Goal: Contribute content

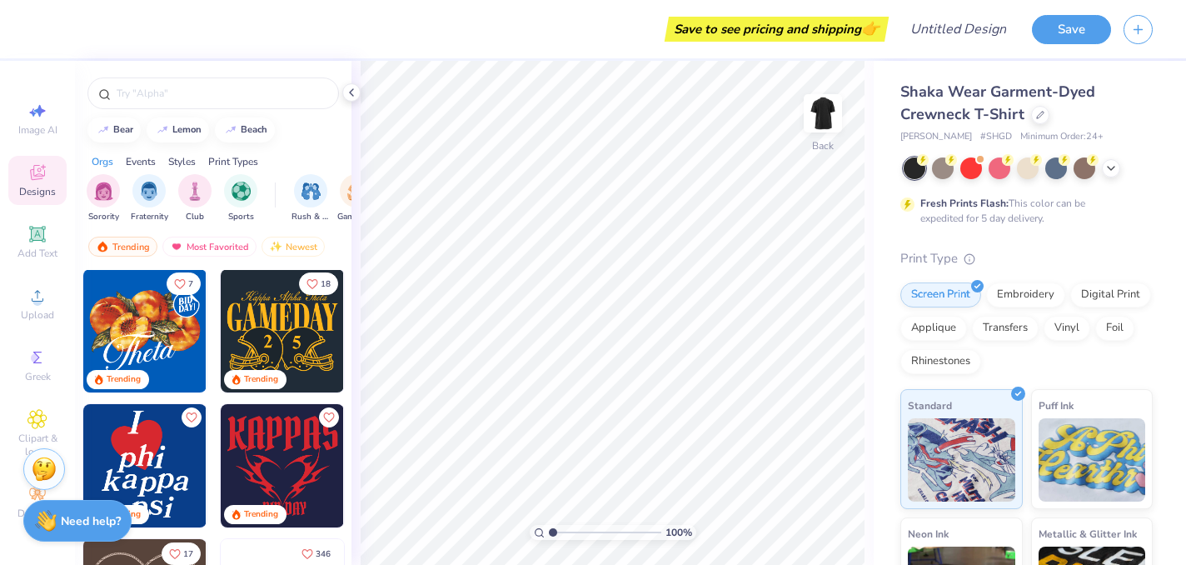
scroll to position [566, 0]
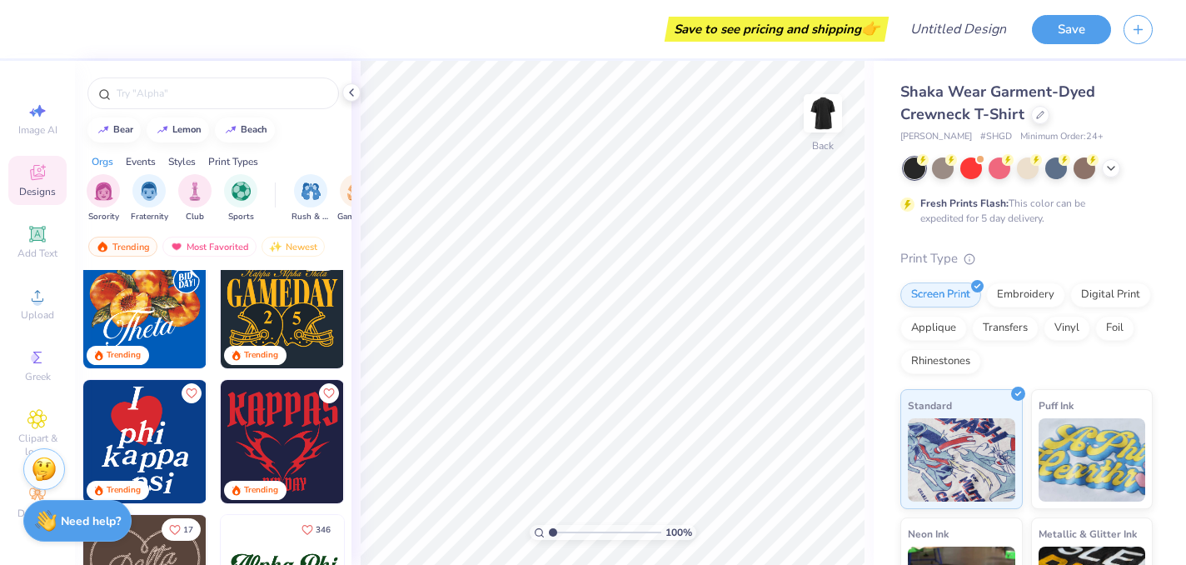
click at [152, 443] on img at bounding box center [144, 441] width 123 height 123
type input "7.47"
type input "9.55"
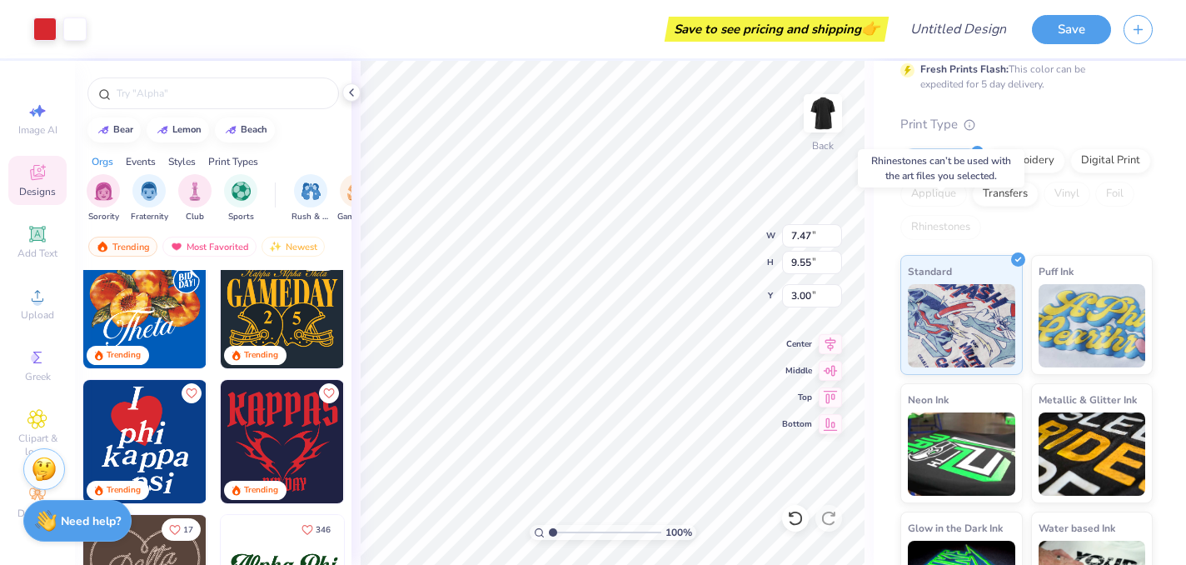
scroll to position [201, 0]
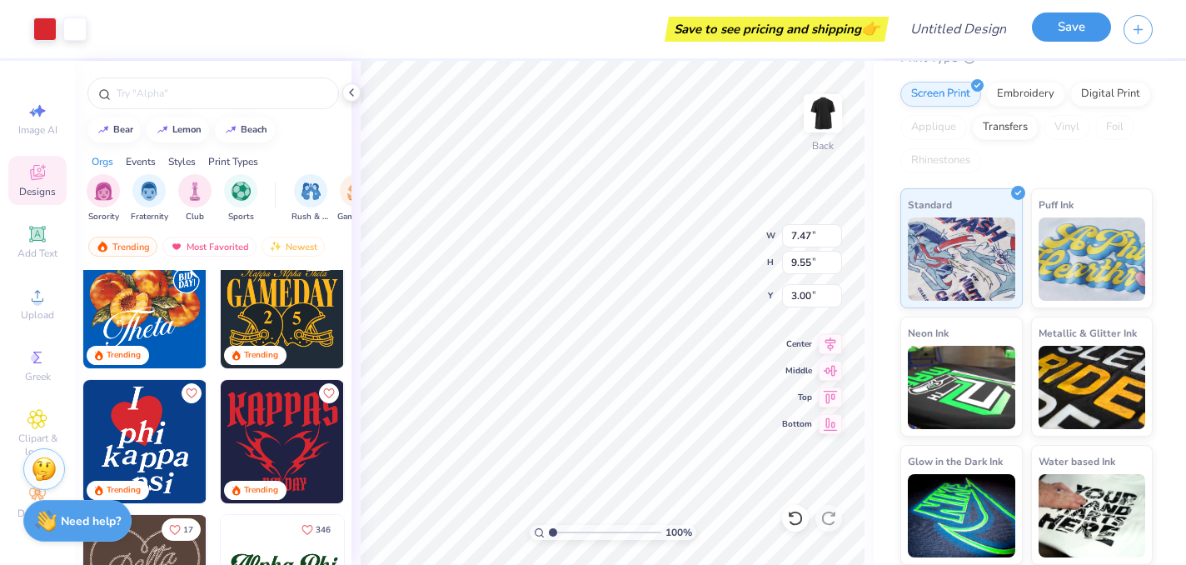
click at [1071, 26] on button "Save" at bounding box center [1071, 26] width 79 height 29
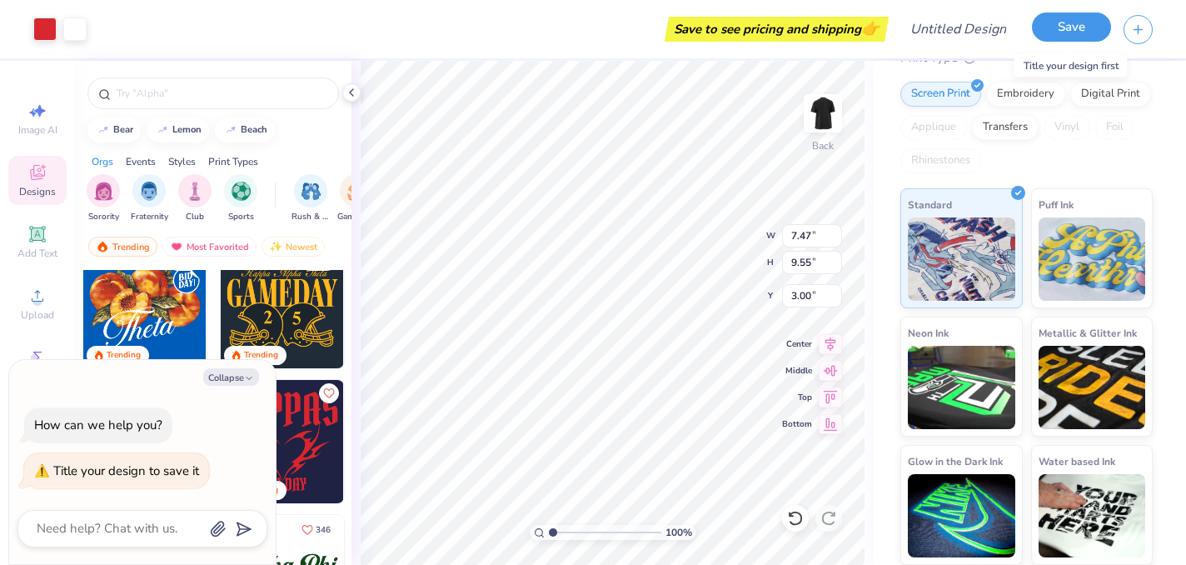
click at [1041, 26] on button "Save" at bounding box center [1071, 26] width 79 height 29
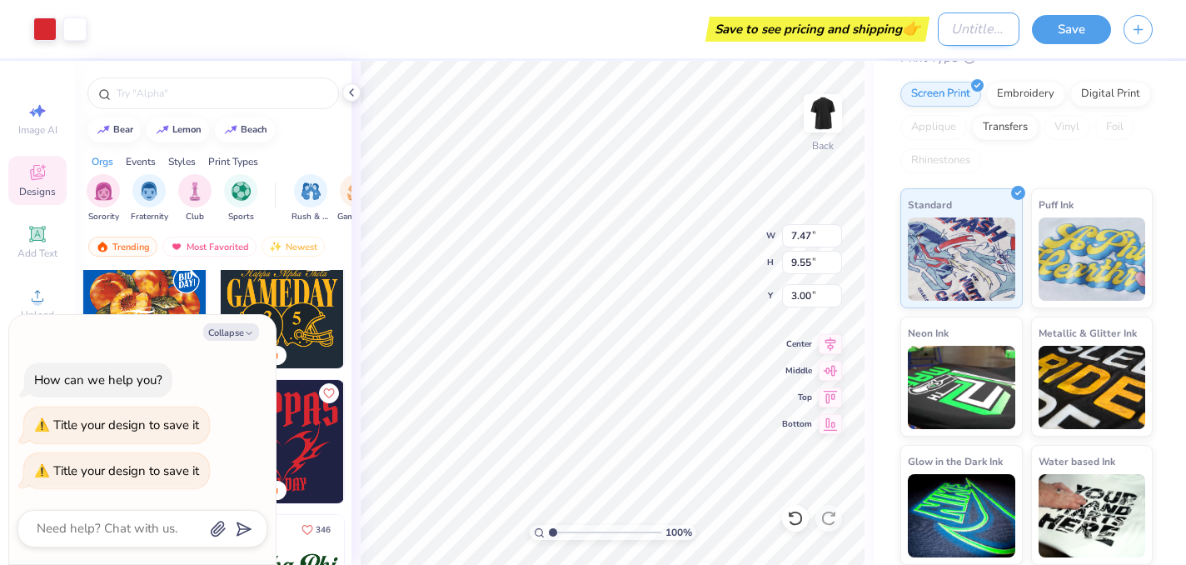
type textarea "x"
click at [943, 27] on input "Design Title" at bounding box center [979, 28] width 82 height 33
type input "i"
type textarea "x"
type input "id"
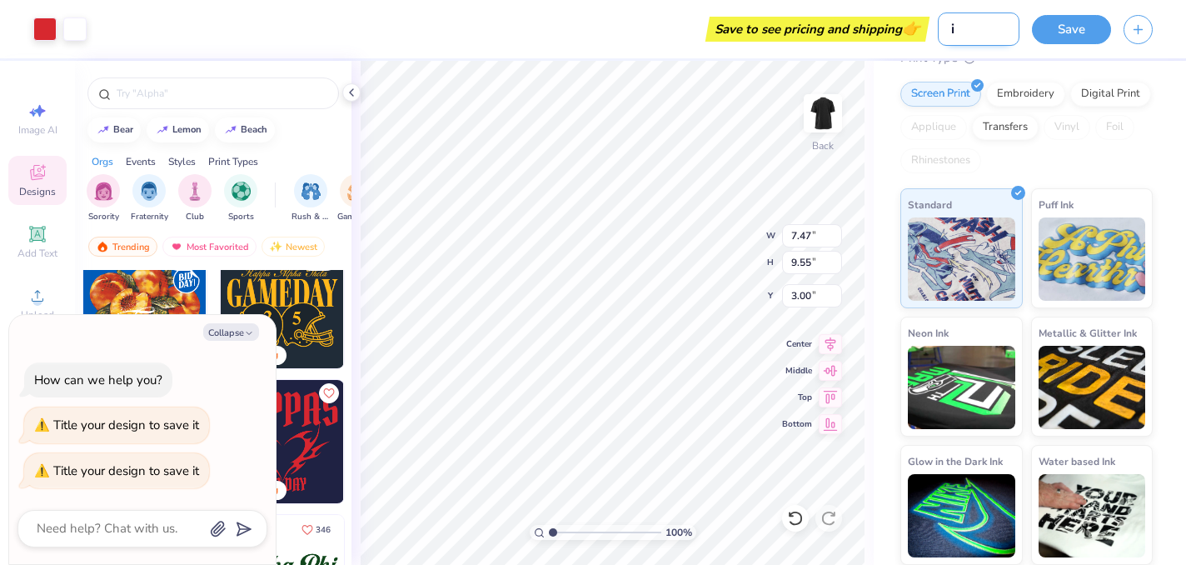
type textarea "x"
type input "idk"
type textarea "x"
type input "idk"
click at [1065, 28] on button "Save" at bounding box center [1071, 26] width 79 height 29
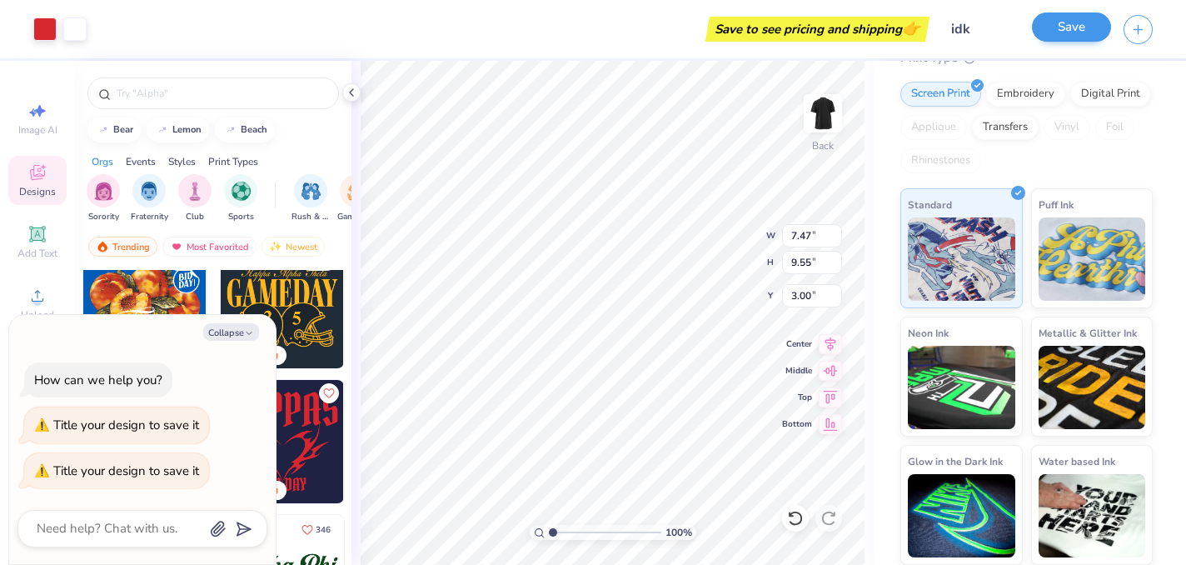
type textarea "x"
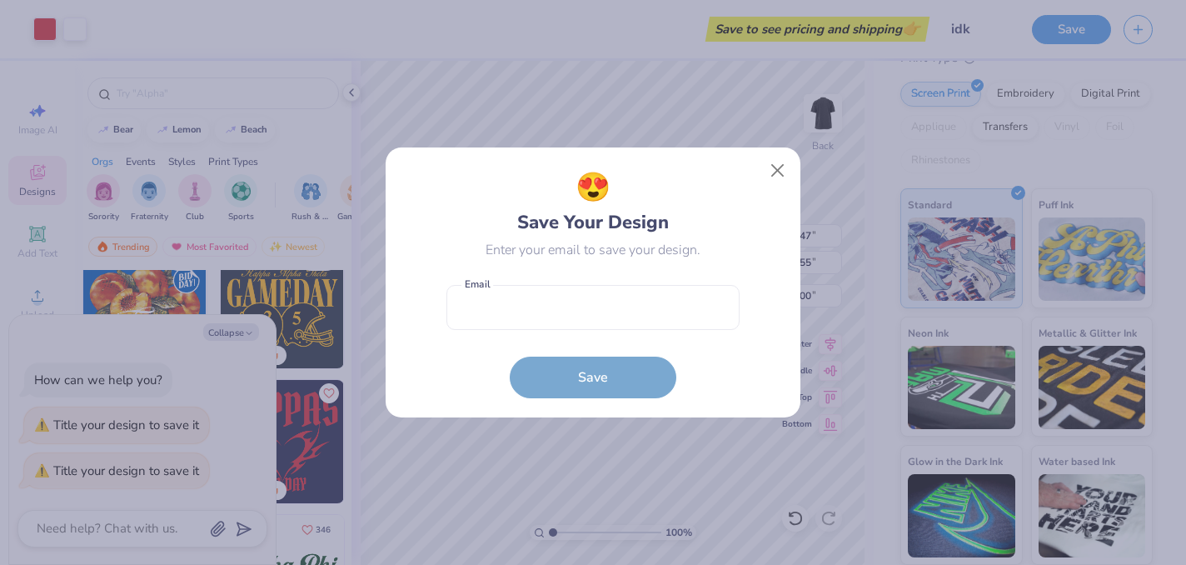
click at [622, 379] on form "Email is a required field Email Save" at bounding box center [593, 338] width 293 height 122
click at [582, 318] on input "email" at bounding box center [593, 308] width 293 height 46
type input "[EMAIL_ADDRESS][DOMAIN_NAME]"
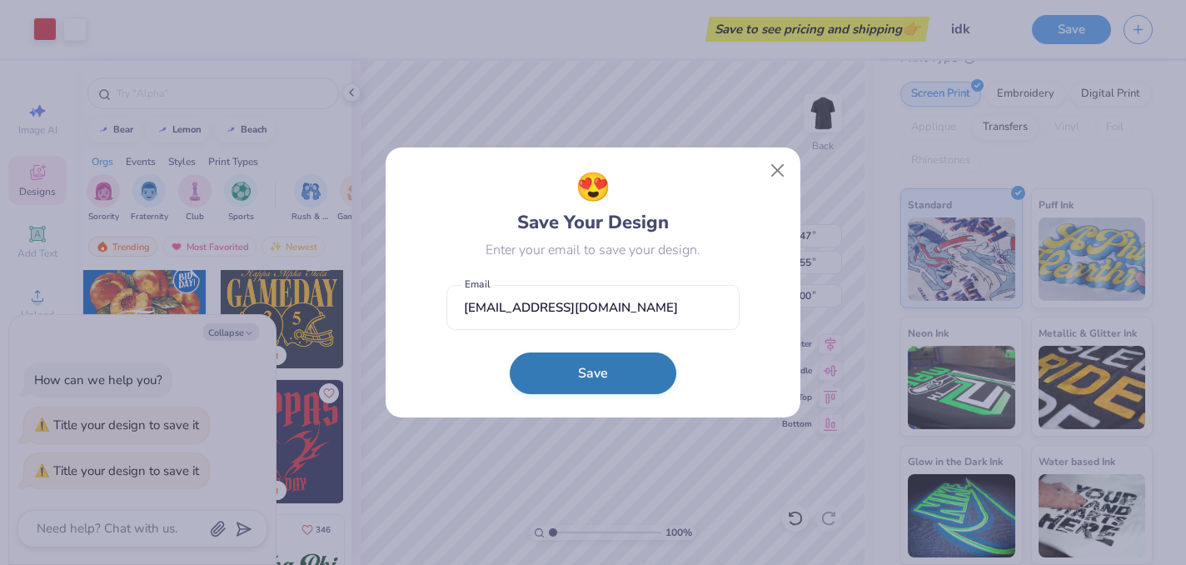
click at [592, 367] on button "Save" at bounding box center [593, 373] width 167 height 42
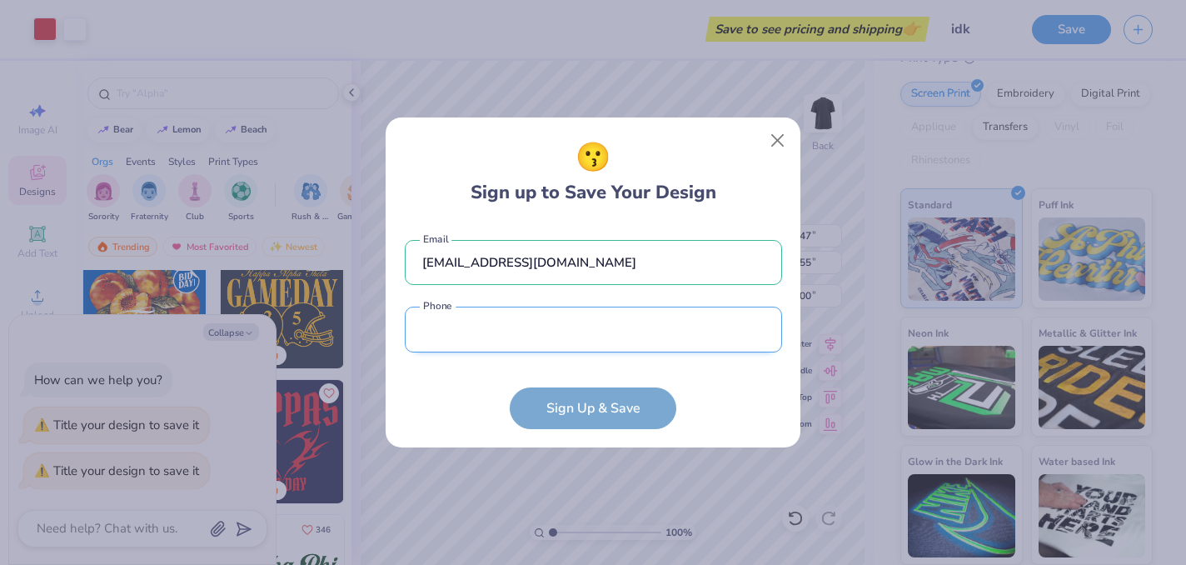
click at [542, 331] on input "tel" at bounding box center [593, 330] width 377 height 46
type input "[PHONE_NUMBER]"
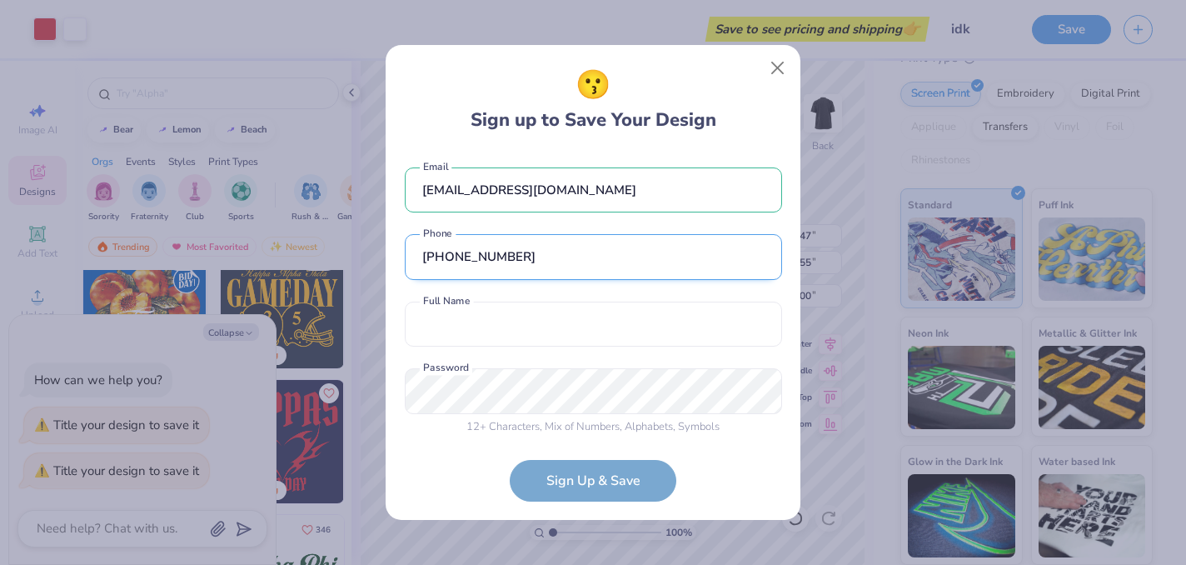
scroll to position [10, 0]
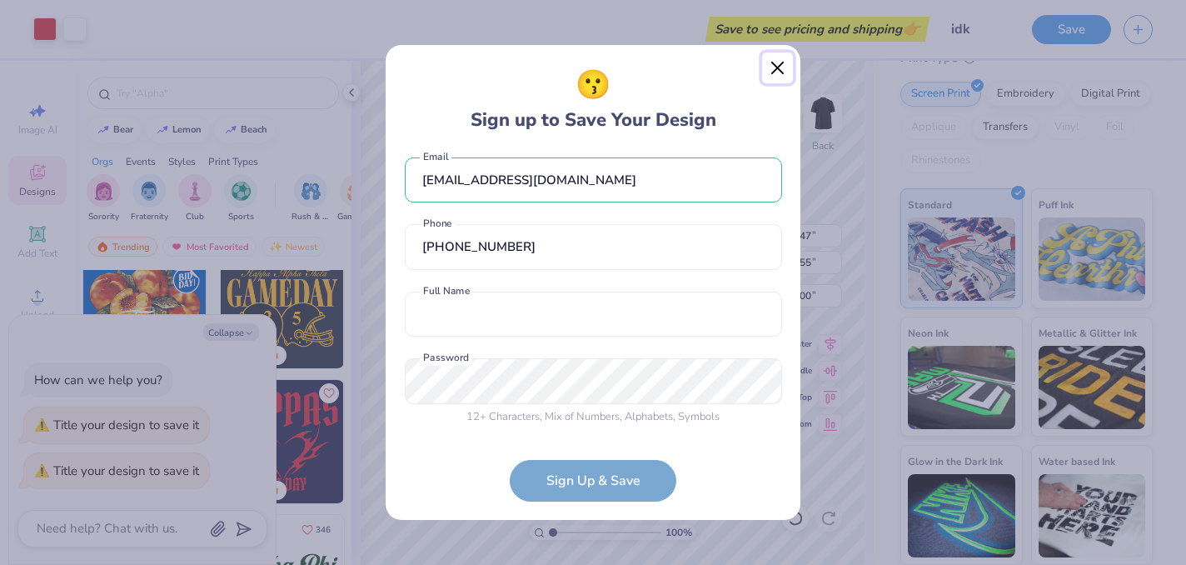
click at [782, 62] on button "Close" at bounding box center [778, 68] width 32 height 32
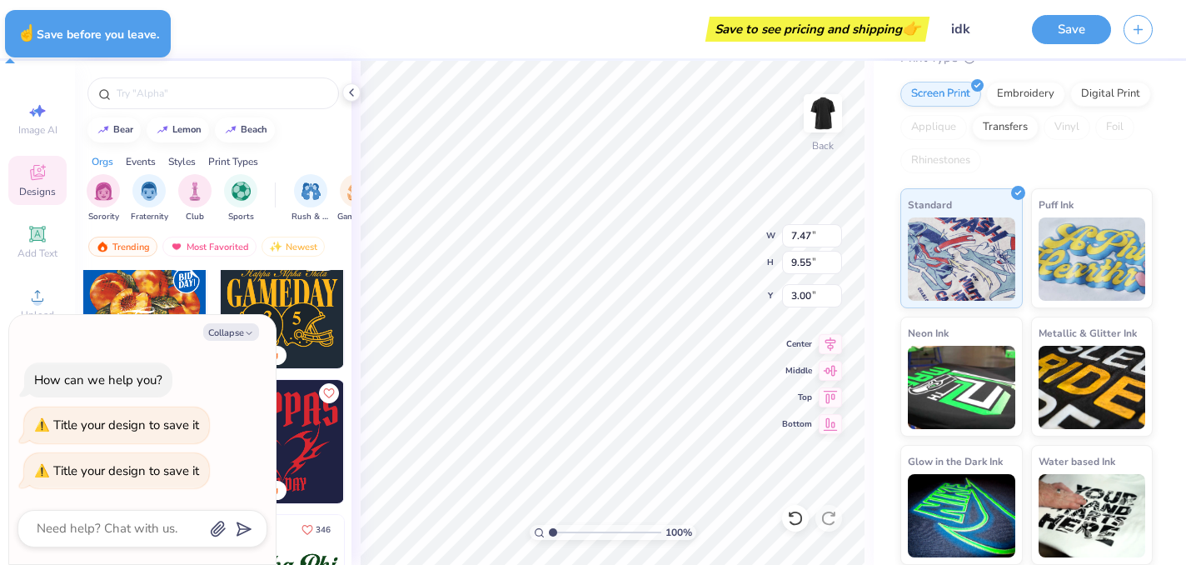
type textarea "x"
